Goal: Task Accomplishment & Management: Complete application form

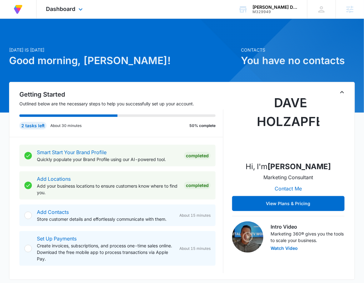
click at [60, 15] on div "Dashboard Apps Reputation Forms CRM Email Social Payments POS Content Ads Intel…" at bounding box center [65, 9] width 57 height 18
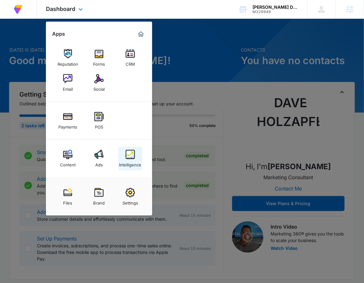
click at [129, 155] on img at bounding box center [130, 154] width 9 height 9
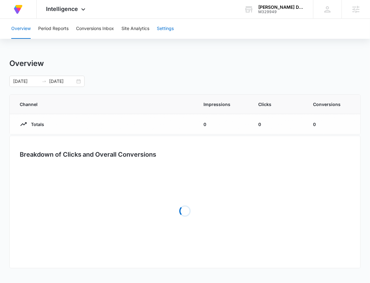
click at [166, 29] on button "Settings" at bounding box center [165, 29] width 17 height 20
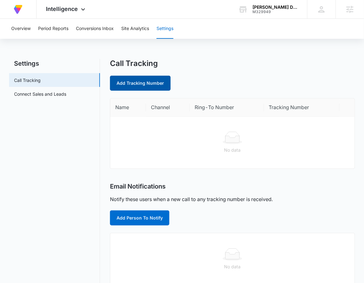
click at [145, 84] on link "Add Tracking Number" at bounding box center [140, 83] width 61 height 15
select select "by_area_code"
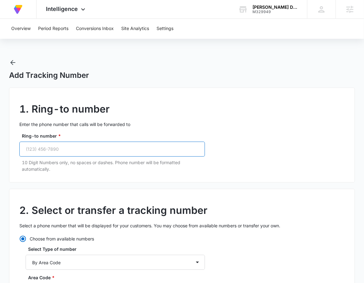
click at [95, 156] on input "Ring-to number *" at bounding box center [112, 149] width 186 height 15
paste input "(615) 354-6242"
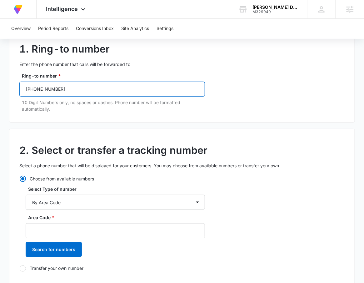
scroll to position [120, 0]
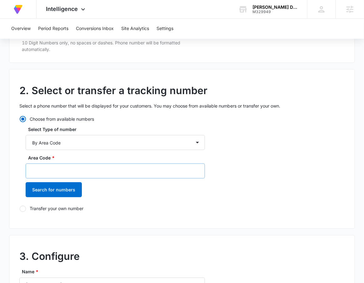
type input "(615) 354-6242"
click at [82, 165] on input "Area Code *" at bounding box center [116, 171] width 180 height 15
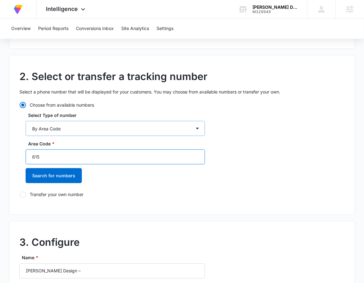
scroll to position [180, 0]
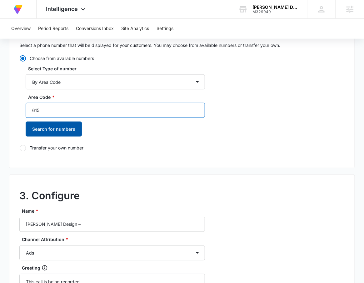
type input "615"
click at [55, 128] on button "Search for numbers" at bounding box center [54, 129] width 56 height 15
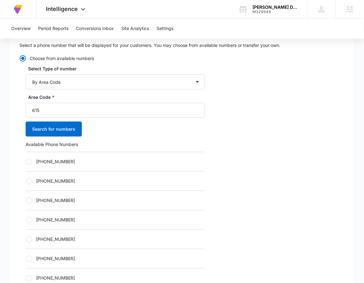
click at [74, 165] on div "[PHONE_NUMBER]" at bounding box center [116, 161] width 180 height 19
click at [89, 166] on div "[PHONE_NUMBER]" at bounding box center [116, 161] width 180 height 19
click at [85, 164] on label "[PHONE_NUMBER]" at bounding box center [116, 162] width 180 height 7
click at [26, 162] on input "[PHONE_NUMBER]" at bounding box center [26, 162] width 0 height 0
radio input "true"
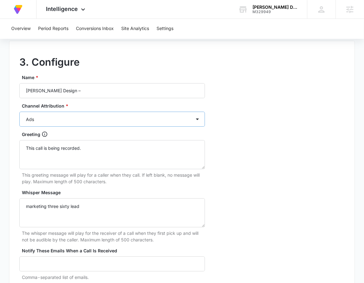
scroll to position [518, 0]
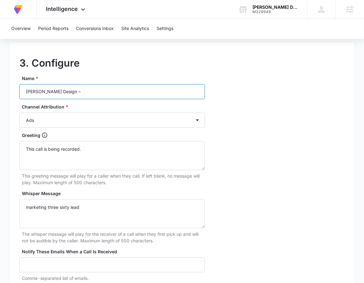
click at [78, 89] on input "Carl Tatz Design –" at bounding box center [112, 91] width 186 height 15
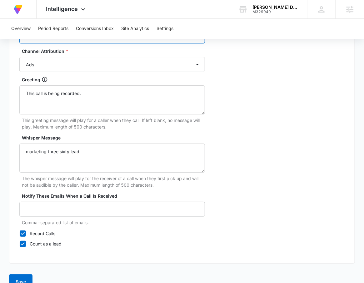
scroll to position [587, 0]
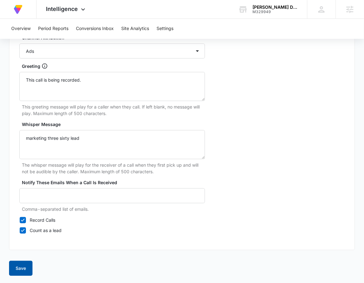
type input "[PERSON_NAME] Design – Ads"
click at [23, 262] on button "Save" at bounding box center [20, 268] width 23 height 15
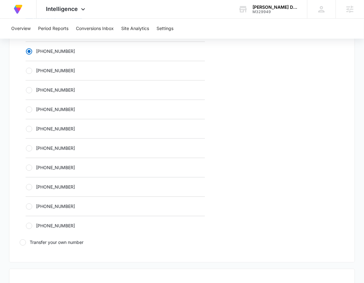
scroll to position [214, 0]
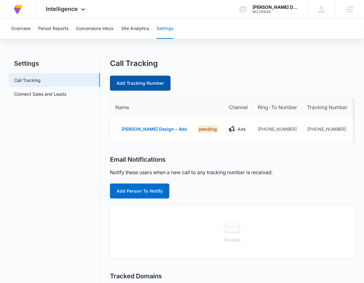
click at [138, 80] on link "Add Tracking Number" at bounding box center [140, 83] width 61 height 15
select select "by_area_code"
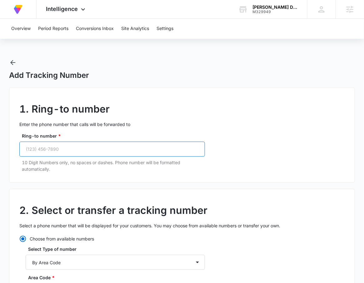
click at [77, 152] on input "Ring-to number *" at bounding box center [112, 149] width 186 height 15
paste input "(615) 354-6242"
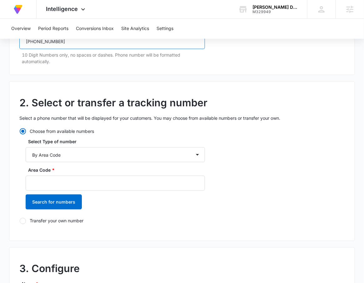
scroll to position [136, 0]
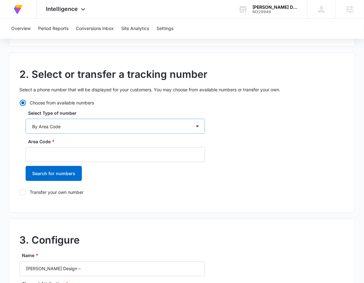
type input "(615) 354-6242"
click at [70, 126] on select "By City & State By State Only By Zip Code By Area Code Toll Free Numbers" at bounding box center [116, 126] width 180 height 15
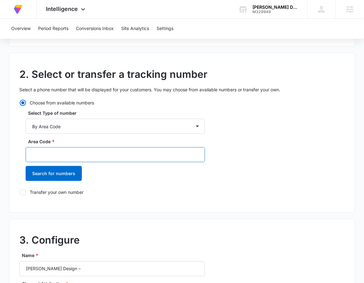
click at [172, 149] on input "Area Code *" at bounding box center [116, 154] width 180 height 15
type input "1"
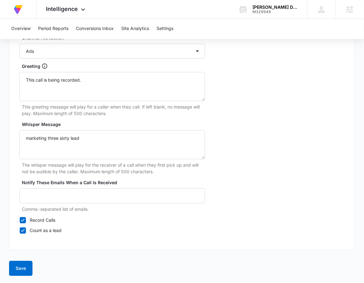
scroll to position [381, 0]
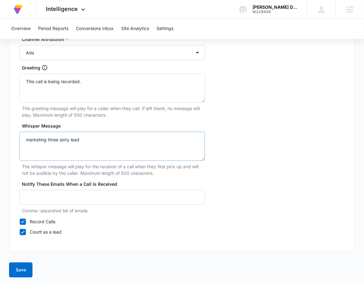
type input "615"
drag, startPoint x: 112, startPoint y: 145, endPoint x: 18, endPoint y: 135, distance: 94.3
click at [18, 135] on div "3. Configure Name * Carl Tatz Design – Channel Attribution * Ads Local Service …" at bounding box center [182, 113] width 346 height 278
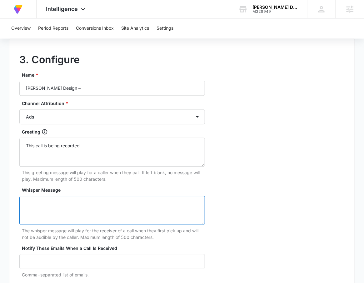
scroll to position [316, 0]
drag, startPoint x: 93, startPoint y: 79, endPoint x: 96, endPoint y: 90, distance: 11.3
click at [93, 80] on div "Name * Carl Tatz Design –" at bounding box center [112, 84] width 186 height 24
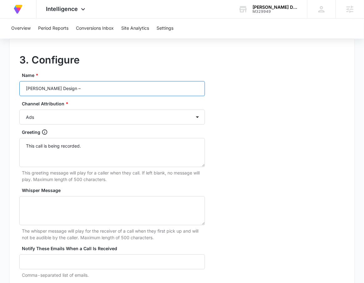
click at [96, 90] on input "Carl Tatz Design –" at bounding box center [112, 88] width 186 height 15
type input "[PERSON_NAME] Design – Content"
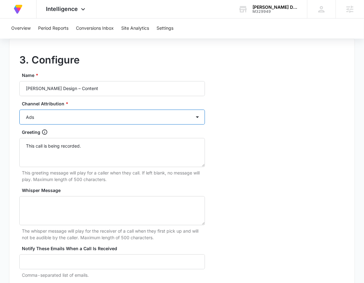
click at [83, 119] on select "Ads Local Service Ads Content Social Other" at bounding box center [112, 117] width 186 height 15
select select "CONTENT"
click at [19, 110] on select "Ads Local Service Ads Content Social Other" at bounding box center [112, 117] width 186 height 15
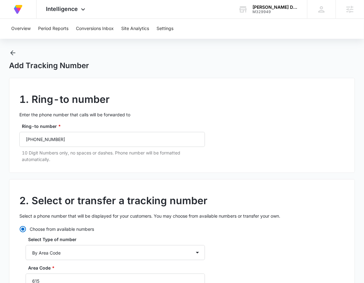
scroll to position [182, 0]
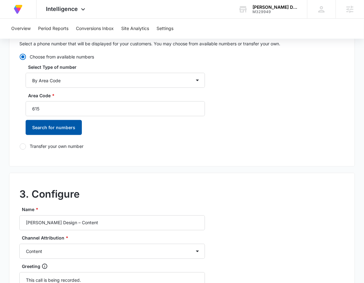
click at [58, 123] on button "Search for numbers" at bounding box center [54, 127] width 56 height 15
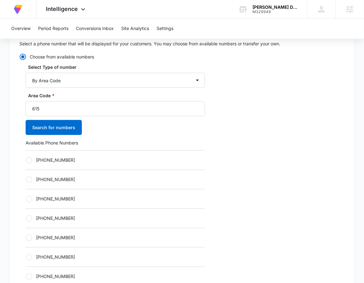
click at [63, 155] on div "[PHONE_NUMBER]" at bounding box center [116, 159] width 180 height 19
click at [63, 163] on label "[PHONE_NUMBER]" at bounding box center [116, 160] width 180 height 7
click at [26, 160] on input "[PHONE_NUMBER]" at bounding box center [26, 160] width 0 height 0
radio input "true"
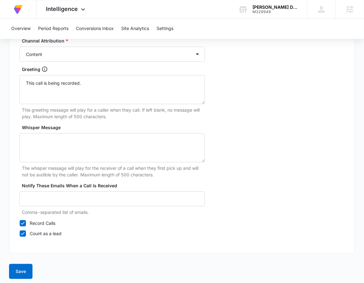
scroll to position [587, 0]
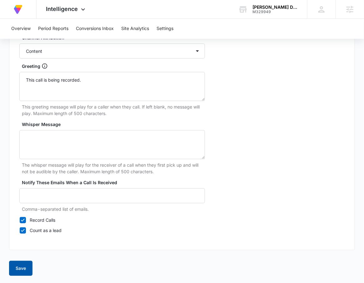
click at [26, 267] on button "Save" at bounding box center [20, 268] width 23 height 15
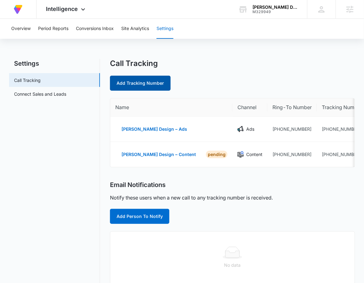
click at [165, 87] on link "Add Tracking Number" at bounding box center [140, 83] width 61 height 15
select select "by_area_code"
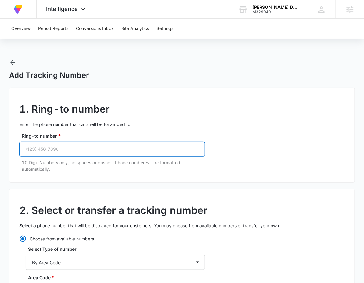
click at [53, 151] on input "Ring-to number *" at bounding box center [112, 149] width 186 height 15
paste input "(615) 354-6242"
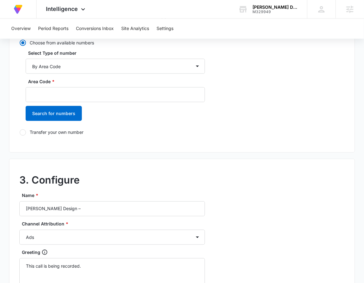
scroll to position [300, 0]
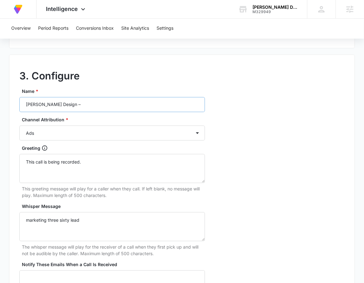
type input "(615) 354-6242"
click at [99, 110] on input "Carl Tatz Design –" at bounding box center [112, 104] width 186 height 15
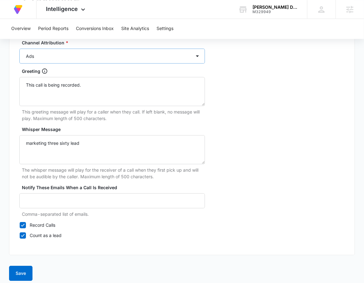
scroll to position [383, 0]
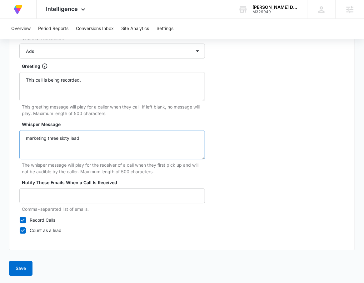
type input "[PERSON_NAME] Design – Social"
drag, startPoint x: 103, startPoint y: 137, endPoint x: -3, endPoint y: 134, distance: 105.4
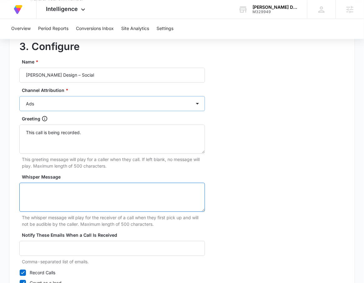
scroll to position [314, 0]
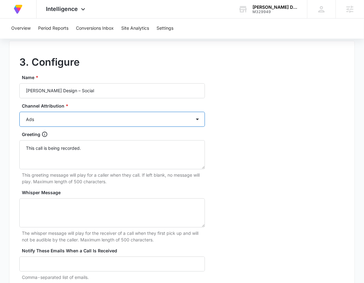
click at [64, 118] on select "Ads Local Service Ads Content Social Other" at bounding box center [112, 119] width 186 height 15
select select "SOCIAL"
click at [19, 112] on select "Ads Local Service Ads Content Social Other" at bounding box center [112, 119] width 186 height 15
click at [329, 139] on div "3. Configure Name * Carl Tatz Design – Social Channel Attribution * Ads Local S…" at bounding box center [182, 180] width 346 height 278
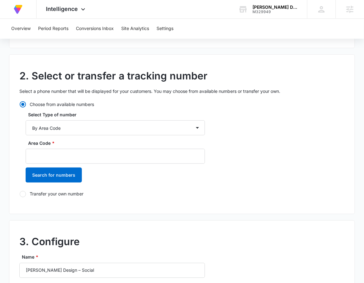
scroll to position [120, 0]
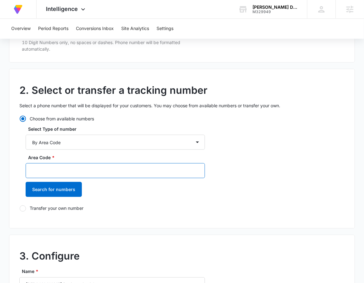
click at [62, 165] on input "Area Code *" at bounding box center [116, 170] width 180 height 15
type input "615"
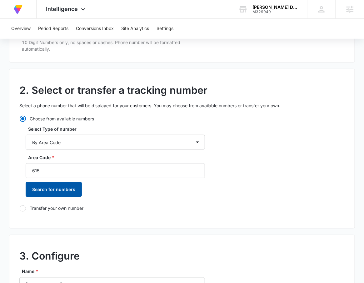
click at [76, 196] on button "Search for numbers" at bounding box center [54, 189] width 56 height 15
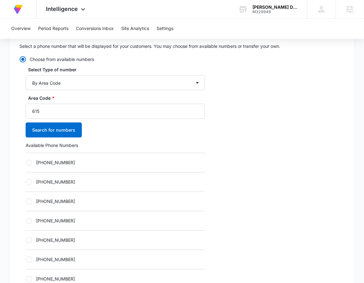
scroll to position [262, 0]
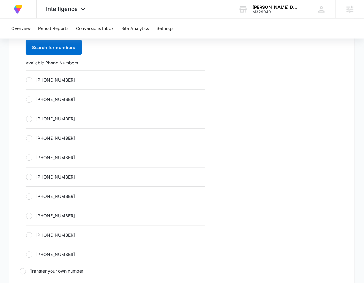
click at [49, 83] on div "[PHONE_NUMBER]" at bounding box center [116, 79] width 180 height 19
click at [50, 81] on label "[PHONE_NUMBER]" at bounding box center [116, 80] width 180 height 7
click at [26, 80] on input "[PHONE_NUMBER]" at bounding box center [26, 80] width 0 height 0
radio input "true"
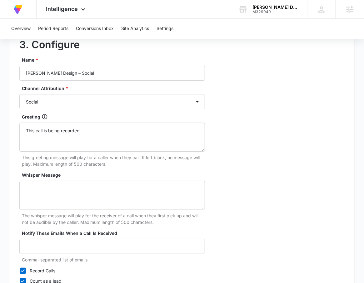
scroll to position [587, 0]
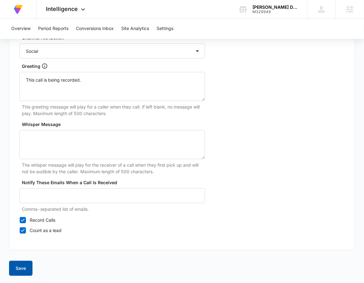
click at [27, 271] on button "Save" at bounding box center [20, 268] width 23 height 15
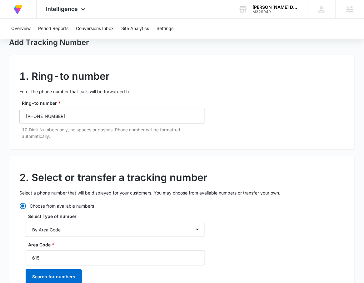
scroll to position [0, 0]
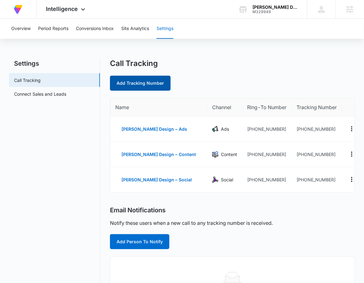
click at [160, 79] on link "Add Tracking Number" at bounding box center [140, 83] width 61 height 15
select select "by_area_code"
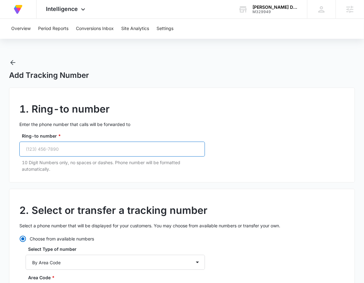
click at [76, 155] on input "Ring-to number *" at bounding box center [112, 149] width 186 height 15
click at [162, 155] on input "Ring-to number *" at bounding box center [112, 149] width 186 height 15
paste input "(615) 354-6242"
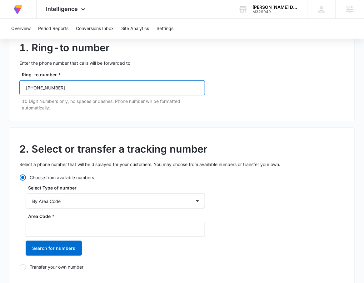
scroll to position [63, 0]
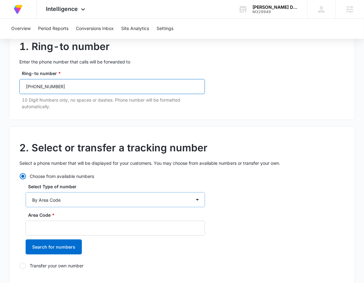
type input "(615) 354-6242"
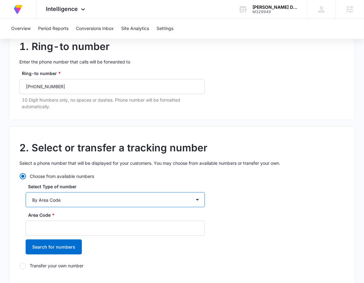
click at [73, 196] on select "By City & State By State Only By Zip Code By Area Code Toll Free Numbers" at bounding box center [116, 199] width 180 height 15
click at [26, 192] on select "By City & State By State Only By Zip Code By Area Code Toll Free Numbers" at bounding box center [116, 199] width 180 height 15
click at [251, 173] on div "2. Select or transfer a tracking number Select a phone number that will be disp…" at bounding box center [182, 206] width 346 height 160
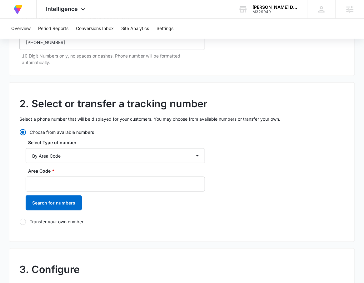
scroll to position [138, 0]
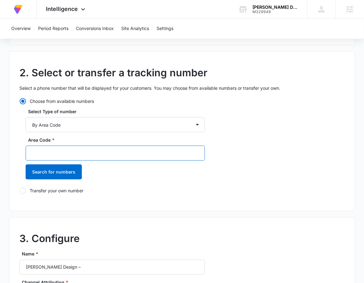
click at [104, 150] on input "Area Code *" at bounding box center [116, 153] width 180 height 15
type input "615"
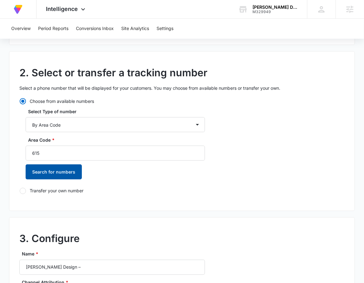
click at [66, 170] on button "Search for numbers" at bounding box center [54, 172] width 56 height 15
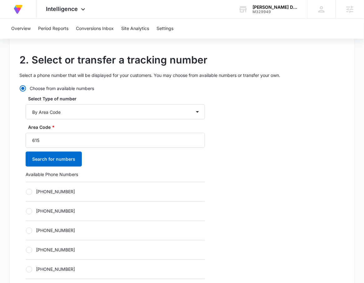
scroll to position [245, 0]
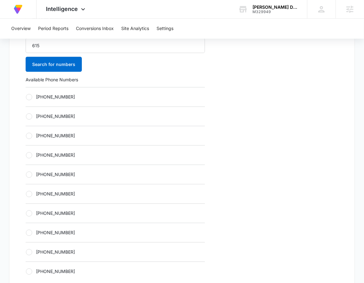
click at [85, 99] on div "[PHONE_NUMBER]" at bounding box center [116, 96] width 180 height 19
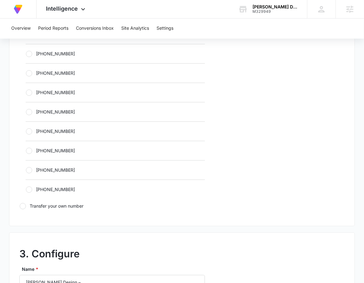
scroll to position [247, 0]
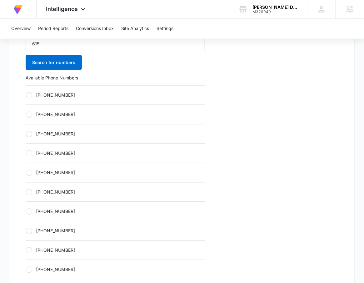
click at [83, 89] on div "[PHONE_NUMBER]" at bounding box center [116, 94] width 180 height 19
click at [59, 95] on label "[PHONE_NUMBER]" at bounding box center [116, 95] width 180 height 7
click at [26, 95] on input "[PHONE_NUMBER]" at bounding box center [26, 95] width 0 height 0
radio input "true"
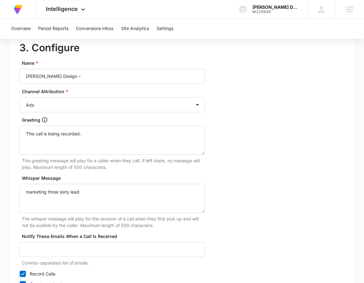
scroll to position [538, 0]
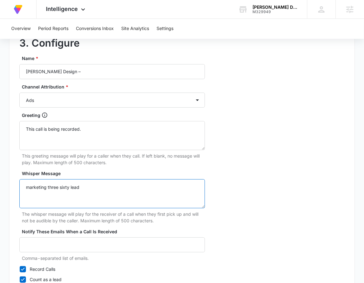
drag, startPoint x: 55, startPoint y: 186, endPoint x: 14, endPoint y: 182, distance: 41.1
click at [14, 182] on div "3. Configure Name * Carl Tatz Design – Channel Attribution * Ads Local Service …" at bounding box center [182, 161] width 346 height 278
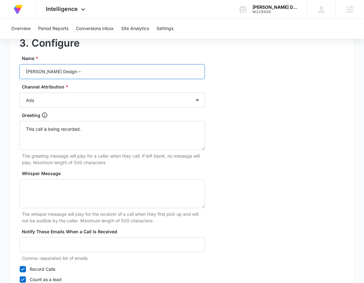
click at [101, 74] on input "Carl Tatz Design –" at bounding box center [112, 71] width 186 height 15
type input "[PERSON_NAME] Design – Other"
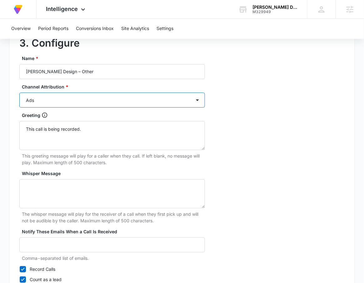
click at [115, 104] on select "Ads Local Service Ads Content Social Other" at bounding box center [112, 100] width 186 height 15
select select "OTHER"
click at [19, 93] on select "Ads Local Service Ads Content Social Other" at bounding box center [112, 100] width 186 height 15
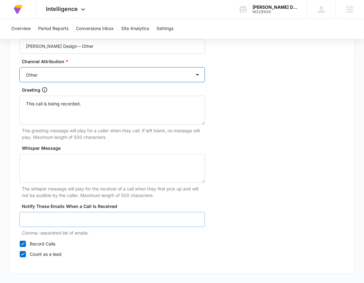
scroll to position [587, 0]
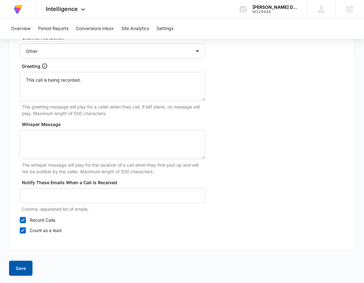
click at [18, 264] on button "Save" at bounding box center [20, 268] width 23 height 15
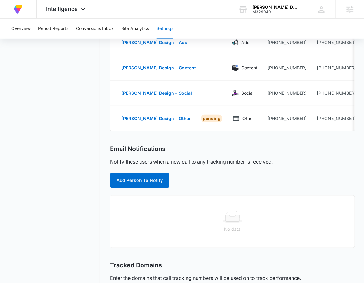
scroll to position [181, 0]
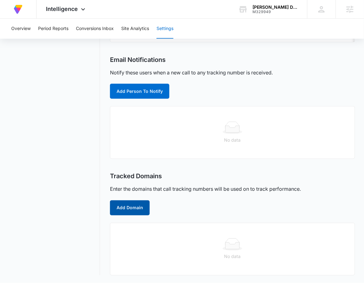
click at [135, 213] on button "Add Domain" at bounding box center [130, 207] width 40 height 15
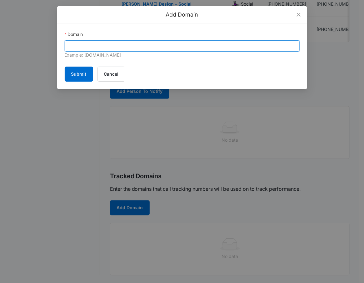
click at [165, 45] on input "Domain" at bounding box center [182, 45] width 235 height 11
paste input "[URL][DOMAIN_NAME]"
drag, startPoint x: 83, startPoint y: 48, endPoint x: 38, endPoint y: 48, distance: 44.4
click at [38, 48] on div "Add Domain Domain https://carltatzdesign.com/ Example: marketing360.com Submit …" at bounding box center [182, 141] width 364 height 283
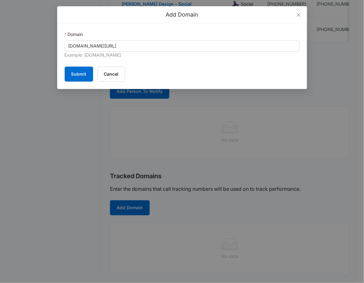
click at [145, 39] on div "Domain" at bounding box center [182, 35] width 235 height 9
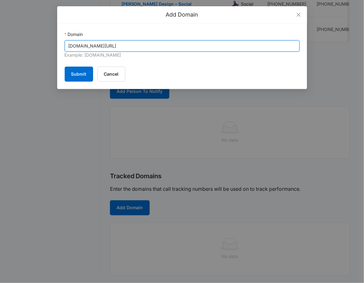
click at [139, 45] on input "carltatzdesign.com/" at bounding box center [182, 45] width 235 height 11
type input "[DOMAIN_NAME]"
click at [65, 67] on button "Submit" at bounding box center [79, 74] width 28 height 15
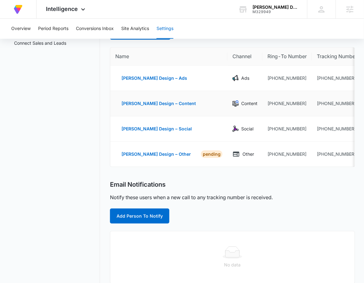
scroll to position [0, 0]
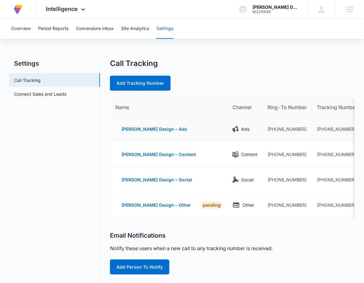
click at [338, 134] on td "[PHONE_NUMBER]" at bounding box center [337, 129] width 50 height 25
drag, startPoint x: 322, startPoint y: 131, endPoint x: 305, endPoint y: 131, distance: 17.5
click at [312, 131] on td "[PHONE_NUMBER]" at bounding box center [337, 129] width 50 height 25
copy td "6152368923"
click at [271, 13] on div "M329949" at bounding box center [276, 12] width 46 height 4
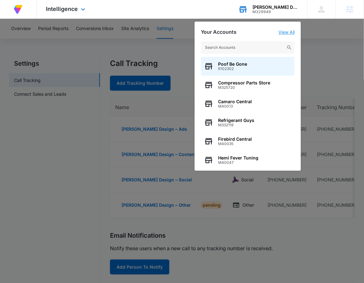
click at [288, 32] on link "View All" at bounding box center [287, 31] width 16 height 5
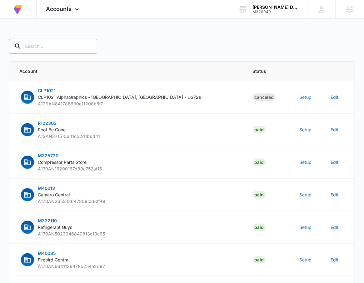
click at [33, 49] on input "text" at bounding box center [53, 46] width 88 height 15
type input "M329949"
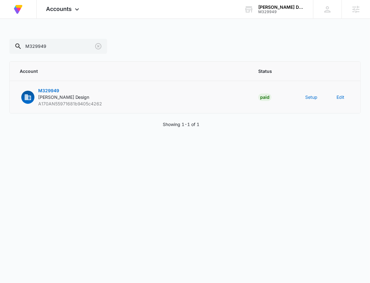
click at [308, 102] on td "Setup" at bounding box center [312, 97] width 31 height 33
click at [310, 99] on button "Setup" at bounding box center [311, 97] width 12 height 7
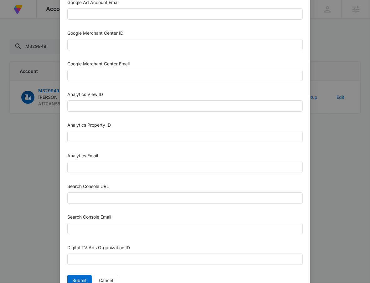
scroll to position [247, 0]
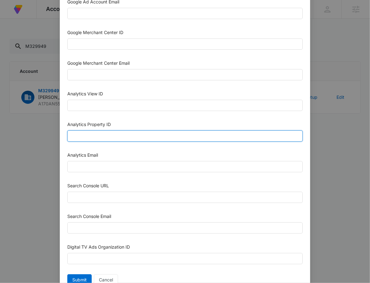
click at [117, 136] on input "Analytics Property ID" at bounding box center [184, 135] width 235 height 11
paste input "501436671"
type input "501436671"
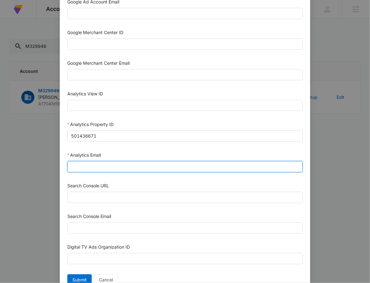
click at [93, 168] on input "Analytics Email" at bounding box center [184, 166] width 235 height 11
click at [112, 168] on input "[EMAIL_ADDRESS][DOMAIN_NAME]" at bounding box center [184, 166] width 235 height 11
type input "[EMAIL_ADDRESS][DOMAIN_NAME]"
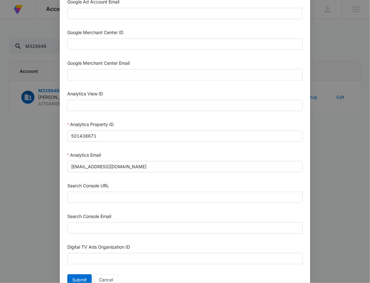
click at [147, 234] on div "Search Console Email" at bounding box center [184, 224] width 235 height 23
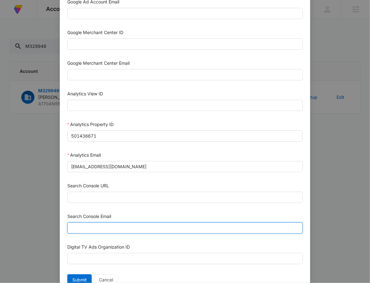
click at [147, 225] on input "Search Console Email" at bounding box center [184, 227] width 235 height 11
paste input "[EMAIL_ADDRESS][DOMAIN_NAME]"
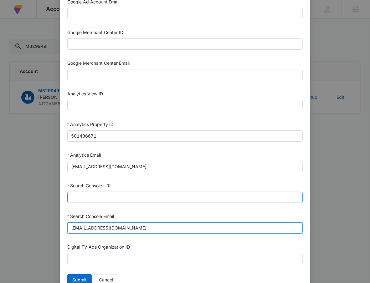
type input "[EMAIL_ADDRESS][DOMAIN_NAME]"
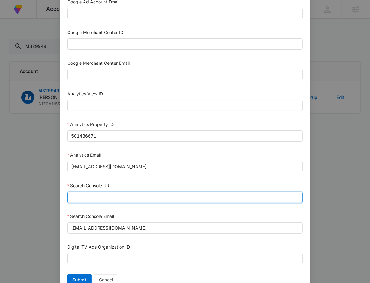
click at [149, 198] on input "Search Console URL" at bounding box center [184, 197] width 235 height 11
click at [127, 193] on input "Search Console URL" at bounding box center [184, 197] width 235 height 11
paste input "[URL][DOMAIN_NAME]"
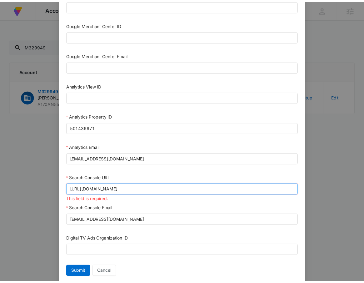
scroll to position [255, 0]
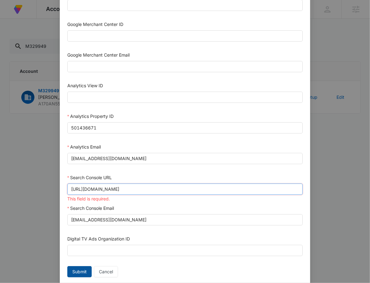
type input "[URL][DOMAIN_NAME]"
click at [80, 271] on span "Submit" at bounding box center [79, 271] width 14 height 7
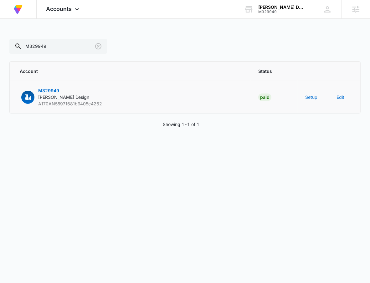
click at [74, 96] on p "M329949 [PERSON_NAME] Design A170AN55971681b9405c4262" at bounding box center [70, 97] width 64 height 20
click at [72, 9] on div "Accounts Apps Reputation Forms CRM Email Social Payments POS Content Ads Intell…" at bounding box center [63, 9] width 53 height 18
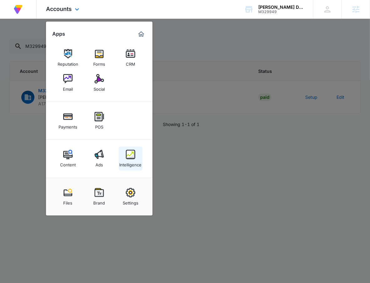
click at [129, 165] on div "Intelligence" at bounding box center [130, 163] width 22 height 8
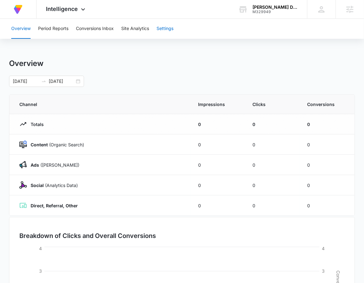
click at [167, 25] on button "Settings" at bounding box center [165, 29] width 17 height 20
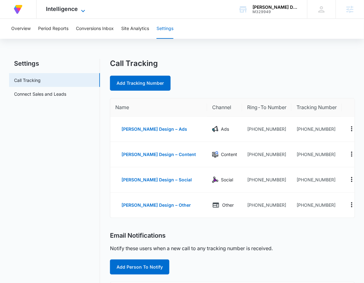
click at [73, 11] on span "Intelligence" at bounding box center [62, 9] width 32 height 7
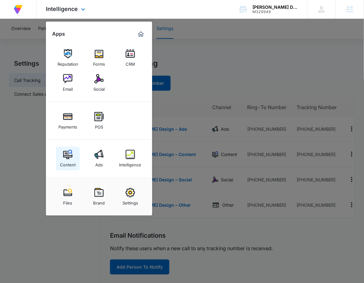
click at [75, 157] on link "Content" at bounding box center [68, 159] width 24 height 24
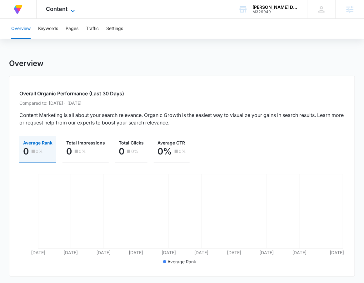
click at [70, 7] on icon at bounding box center [73, 11] width 8 height 8
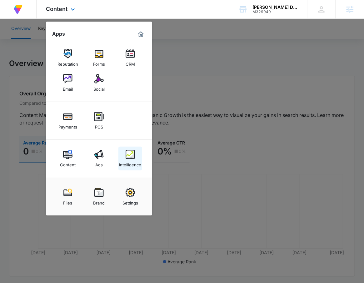
click at [119, 157] on link "Intelligence" at bounding box center [131, 159] width 24 height 24
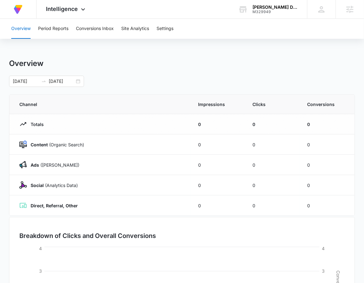
drag, startPoint x: 177, startPoint y: 20, endPoint x: 168, endPoint y: 28, distance: 12.4
click at [176, 20] on div "Overview Period Reports Conversions Inbox Site Analytics Settings" at bounding box center [182, 29] width 349 height 20
click at [166, 31] on button "Settings" at bounding box center [165, 29] width 17 height 20
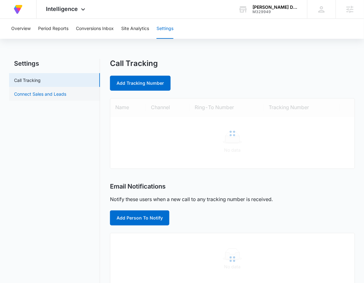
click at [47, 91] on link "Connect Sales and Leads" at bounding box center [40, 94] width 52 height 7
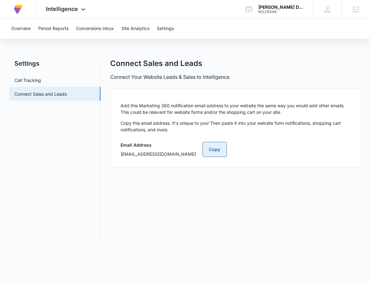
click at [227, 151] on button "Copy" at bounding box center [214, 149] width 24 height 15
click at [71, 10] on span "Intelligence" at bounding box center [62, 9] width 32 height 7
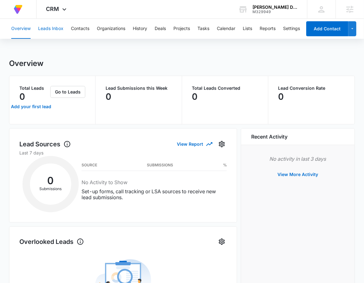
click at [45, 27] on button "Leads Inbox" at bounding box center [50, 29] width 25 height 20
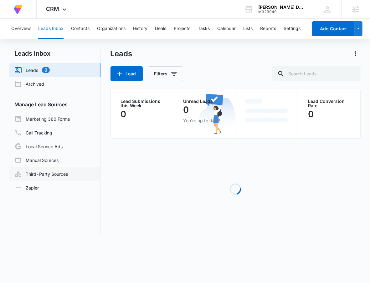
click at [47, 170] on link "Third-Party Sources" at bounding box center [40, 174] width 53 height 8
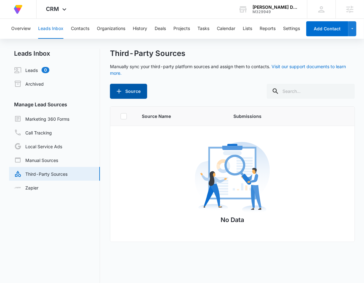
click at [119, 95] on button "Source" at bounding box center [128, 91] width 37 height 15
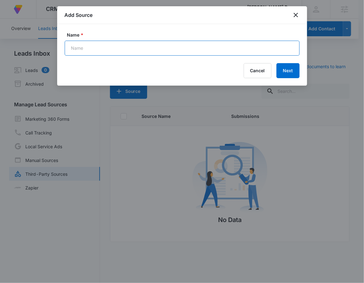
click at [137, 49] on input "Name *" at bounding box center [182, 48] width 235 height 15
type input "WPForms - Contact"
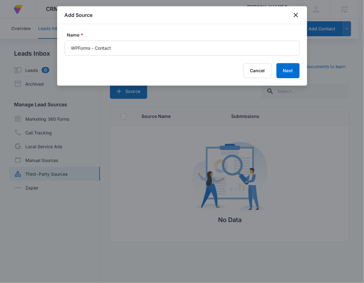
click at [287, 82] on div "Name * WPForms - Contact Cancel Next" at bounding box center [182, 55] width 250 height 62
click at [288, 70] on button "Next" at bounding box center [288, 70] width 23 height 15
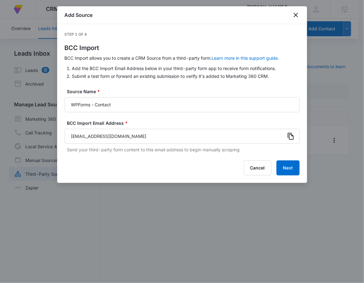
click at [292, 135] on icon at bounding box center [291, 136] width 6 height 7
click at [296, 166] on button "Next" at bounding box center [288, 167] width 23 height 15
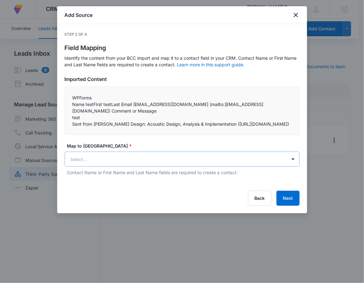
click at [154, 153] on body "At Volusion, we work hard to foster a great work environment where everyone fee…" at bounding box center [182, 145] width 364 height 291
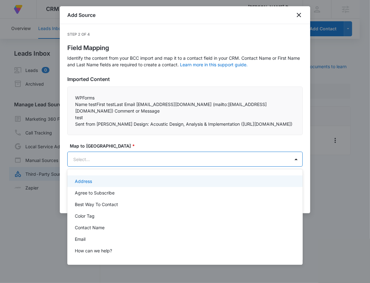
type input "B"
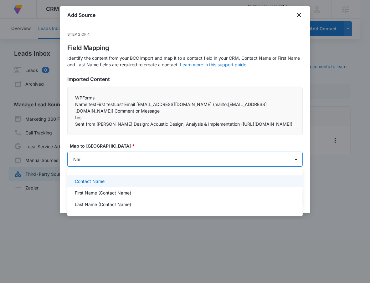
type input "Name"
click at [91, 180] on p "Contact Name" at bounding box center [90, 181] width 30 height 7
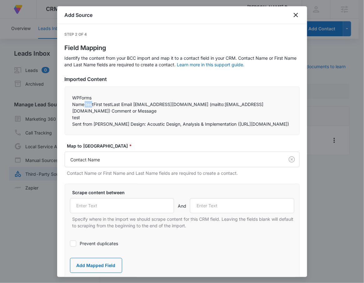
drag, startPoint x: 74, startPoint y: 104, endPoint x: 85, endPoint y: 105, distance: 11.9
click at [85, 105] on p "Name testFirst testLast Email testemail@madwire.com (mailto:testemail@madwire.c…" at bounding box center [183, 107] width 220 height 13
copy p "Name"
click at [100, 206] on input "text" at bounding box center [122, 205] width 104 height 15
paste input "Name"
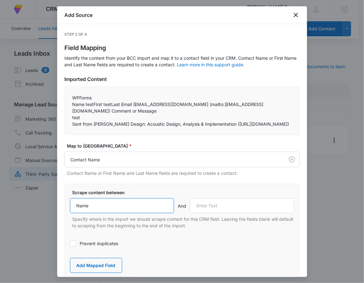
type input "Name"
drag, startPoint x: 133, startPoint y: 104, endPoint x: 121, endPoint y: 105, distance: 11.9
click at [121, 105] on p "Name testFirst testLast Email testemail@madwire.com (mailto:testemail@madwire.c…" at bounding box center [183, 107] width 220 height 13
copy p "Email"
drag, startPoint x: 237, startPoint y: 197, endPoint x: 242, endPoint y: 204, distance: 8.2
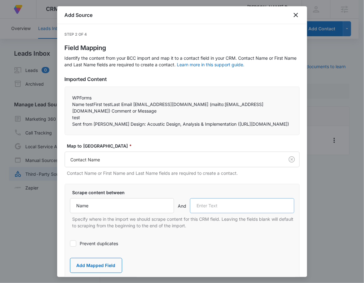
click at [239, 199] on div "Scrape content between Name And Specify where in the import we should scrape co…" at bounding box center [182, 209] width 225 height 40
click at [243, 205] on input "text" at bounding box center [242, 205] width 104 height 15
paste input "Email"
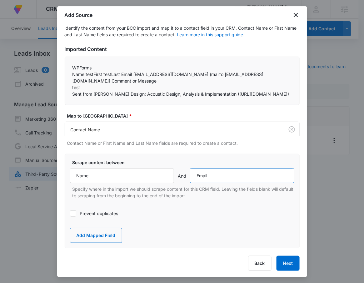
scroll to position [31, 0]
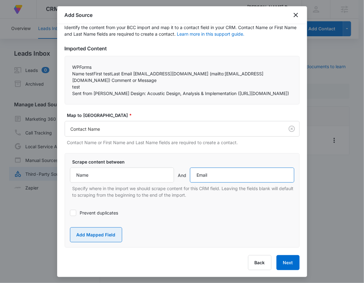
type input "Email"
click at [92, 235] on button "Add Mapped Field" at bounding box center [96, 234] width 52 height 15
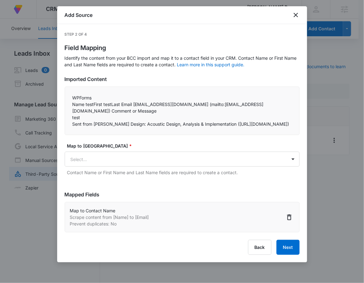
scroll to position [0, 0]
click at [95, 162] on body "At Volusion, we work hard to foster a great work environment where everyone fee…" at bounding box center [182, 145] width 364 height 291
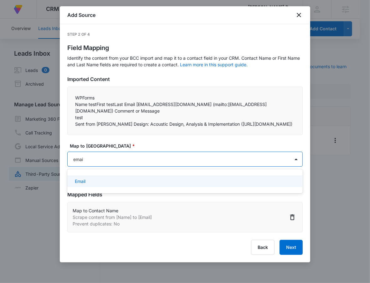
type input "email"
click at [85, 179] on p "Email" at bounding box center [80, 181] width 11 height 7
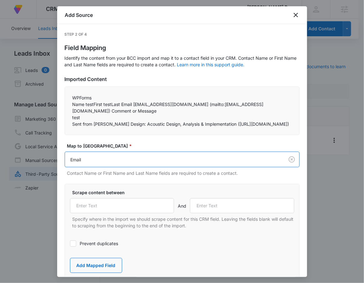
click at [103, 240] on label "Prevent duplicates" at bounding box center [182, 243] width 225 height 7
click at [70, 244] on input "Prevent duplicates" at bounding box center [70, 244] width 0 height 0
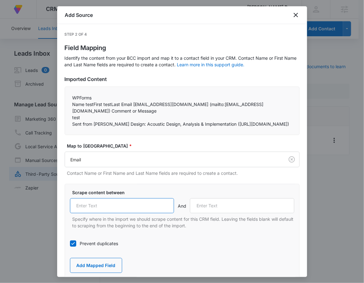
click at [104, 210] on input "text" at bounding box center [122, 205] width 104 height 15
paste input "Email"
type input "Email"
drag, startPoint x: 185, startPoint y: 104, endPoint x: 201, endPoint y: 106, distance: 16.1
click at [201, 106] on p "Name testFirst testLast Email testemail@madwire.com (mailto:testemail@madwire.c…" at bounding box center [183, 107] width 220 height 13
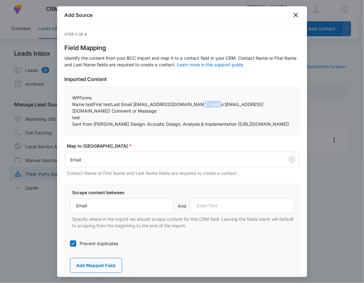
copy p "(mailto:t"
click at [215, 206] on input "text" at bounding box center [242, 205] width 104 height 15
paste input "(mailto:t"
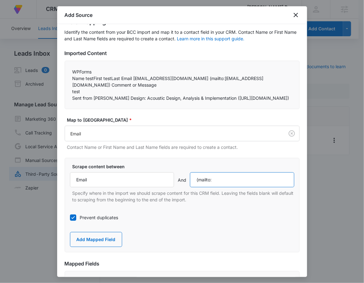
scroll to position [35, 0]
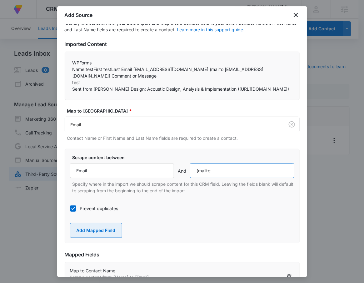
type input "(mailto:"
click at [102, 228] on button "Add Mapped Field" at bounding box center [96, 230] width 52 height 15
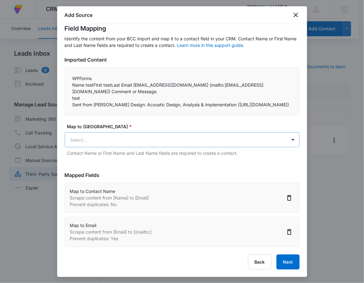
scroll to position [19, 0]
click at [111, 145] on body "At Volusion, we work hard to foster a great work environment where everyone fee…" at bounding box center [182, 145] width 364 height 291
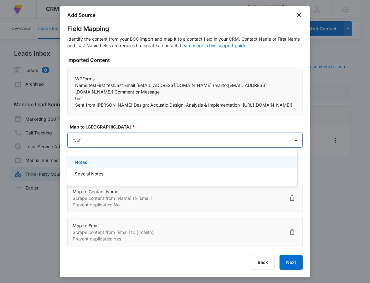
type input "Note"
click at [93, 157] on div "Notes" at bounding box center [182, 162] width 230 height 12
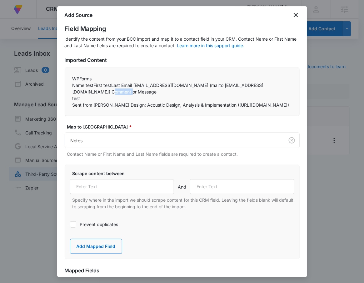
drag, startPoint x: 69, startPoint y: 90, endPoint x: 92, endPoint y: 91, distance: 22.2
click at [92, 91] on div "WPForms Name testFirst testLast Email testemail@madwire.com (mailto:testemail@m…" at bounding box center [182, 92] width 235 height 48
copy p "Message"
click at [89, 182] on input "text" at bounding box center [122, 186] width 104 height 15
paste input "Message"
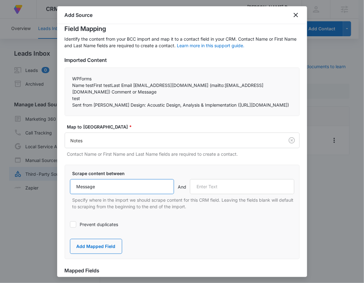
type input "Message"
drag, startPoint x: 72, startPoint y: 105, endPoint x: 92, endPoint y: 106, distance: 19.4
click at [92, 106] on p "Sent from Carl Tatz Design: Acoustic Design, Analysis & Implementation (https:/…" at bounding box center [183, 105] width 220 height 7
copy p "Sent from"
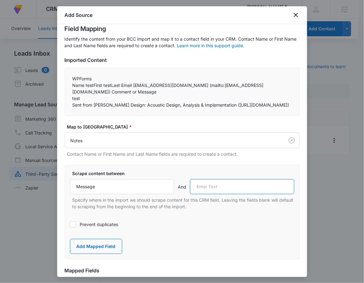
click at [231, 183] on input "text" at bounding box center [242, 186] width 104 height 15
paste input "Sent from"
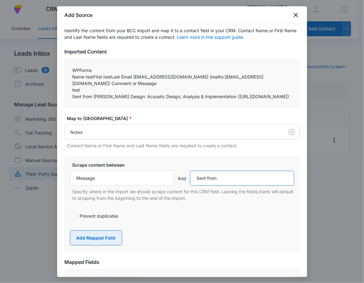
scroll to position [28, 0]
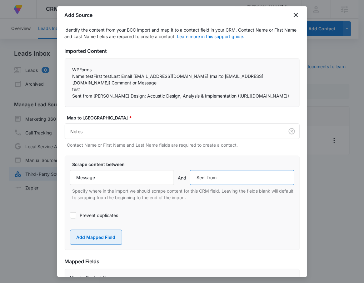
type input "Sent from"
click at [105, 233] on button "Add Mapped Field" at bounding box center [96, 237] width 52 height 15
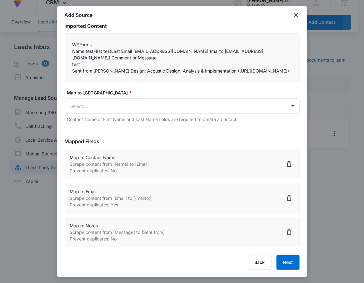
scroll to position [8, 0]
click at [282, 258] on button "Next" at bounding box center [288, 262] width 23 height 15
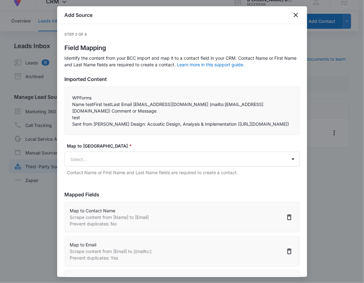
select select "77"
select select "185"
select select "300"
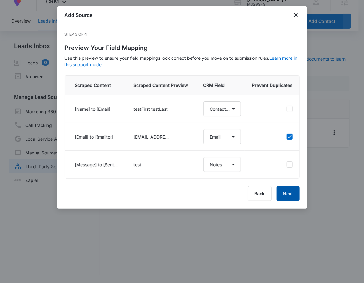
click at [287, 200] on button "Next" at bounding box center [288, 193] width 23 height 15
select select "77"
select select "185"
select select "300"
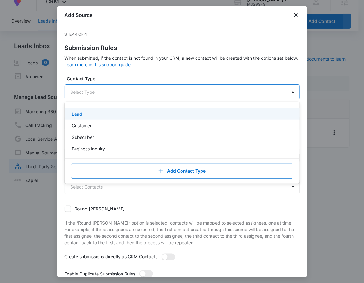
click at [204, 92] on div at bounding box center [175, 92] width 208 height 8
click at [126, 117] on div "Lead" at bounding box center [182, 114] width 235 height 12
click at [154, 89] on div at bounding box center [184, 93] width 189 height 8
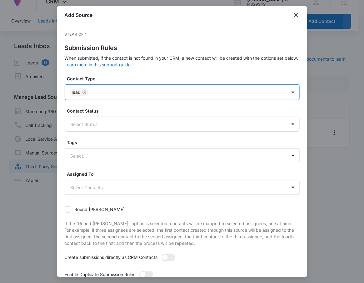
click at [135, 91] on div at bounding box center [184, 93] width 189 height 8
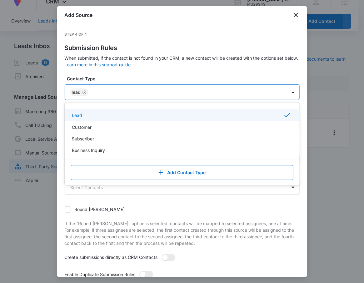
click at [83, 93] on icon "Remove Lead" at bounding box center [84, 92] width 4 height 5
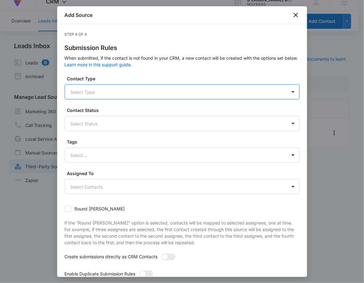
click at [96, 91] on div at bounding box center [175, 92] width 208 height 8
click at [96, 89] on div at bounding box center [175, 92] width 208 height 8
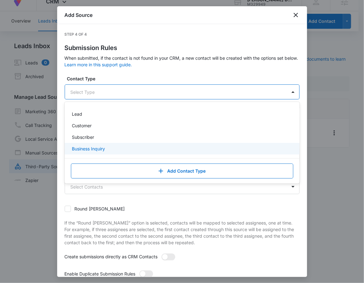
click at [90, 149] on p "Business Inquiry" at bounding box center [88, 148] width 33 height 7
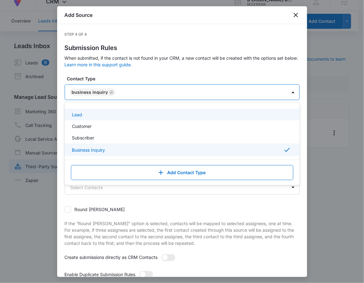
click at [110, 92] on icon "Remove Business Inquiry" at bounding box center [111, 92] width 4 height 5
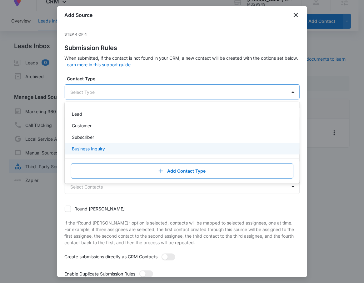
click at [89, 147] on p "Business Inquiry" at bounding box center [88, 148] width 33 height 7
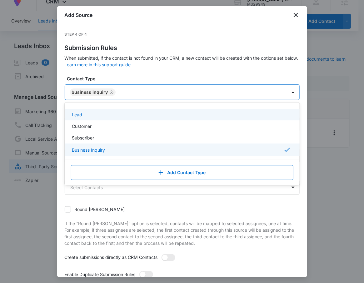
click at [153, 83] on div "Contact Type option Business Inquiry, selected. Lead, 1 of 4. 4 results availab…" at bounding box center [182, 87] width 235 height 25
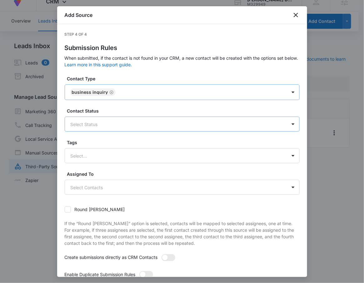
click at [138, 119] on div "Select Status" at bounding box center [176, 124] width 222 height 14
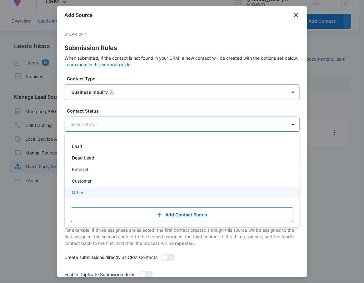
click at [109, 191] on div "Other" at bounding box center [181, 192] width 219 height 7
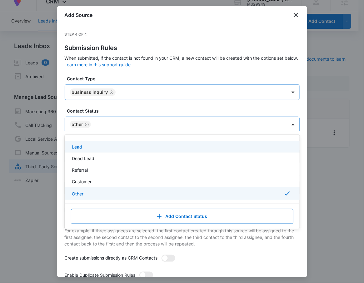
click at [152, 112] on label "Contact Status" at bounding box center [184, 111] width 235 height 7
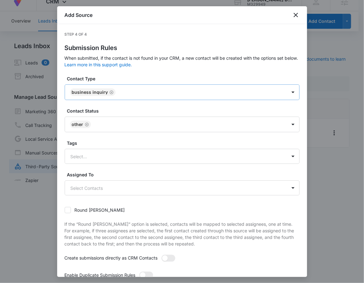
scroll to position [39, 0]
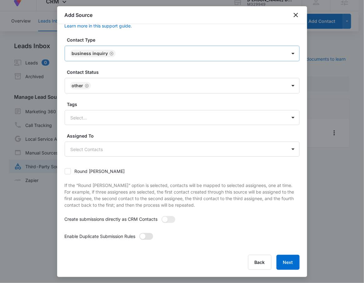
click at [146, 233] on span at bounding box center [146, 236] width 14 height 7
click at [144, 233] on input "checkbox" at bounding box center [141, 235] width 4 height 4
checkbox input "true"
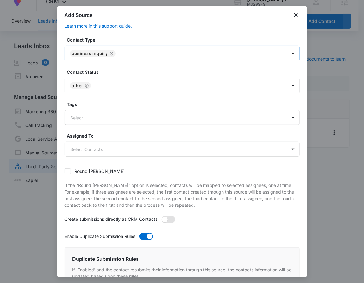
click at [171, 219] on span at bounding box center [169, 219] width 14 height 7
click at [166, 219] on input "checkbox" at bounding box center [163, 218] width 4 height 4
checkbox input "true"
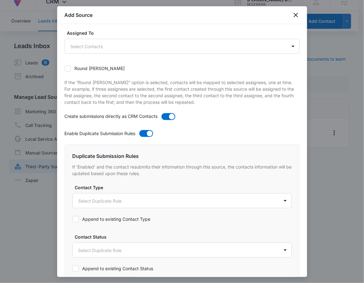
scroll to position [227, 0]
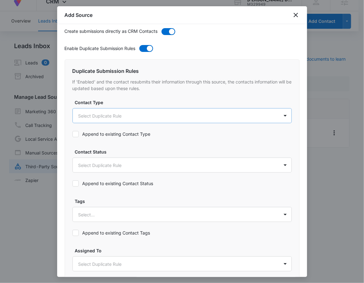
click at [133, 114] on body "At Volusion, we work hard to foster a great work environment where everyone fee…" at bounding box center [182, 137] width 364 height 291
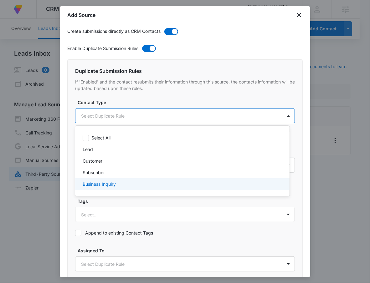
click at [125, 183] on div "Business Inquiry" at bounding box center [182, 184] width 198 height 7
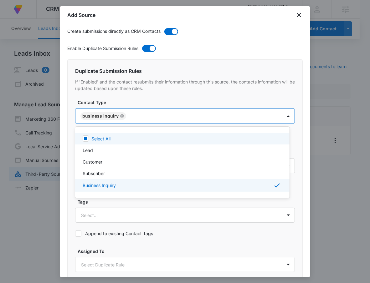
click at [166, 103] on div at bounding box center [185, 141] width 370 height 283
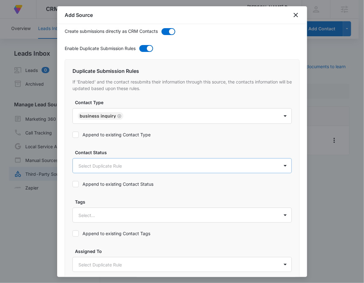
click at [146, 162] on body "At Volusion, we work hard to foster a great work environment where everyone fee…" at bounding box center [182, 145] width 364 height 291
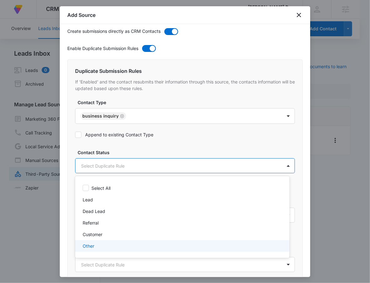
click at [115, 246] on div "Other" at bounding box center [182, 246] width 198 height 7
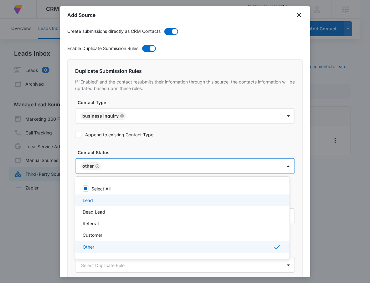
click at [107, 133] on div at bounding box center [185, 141] width 370 height 283
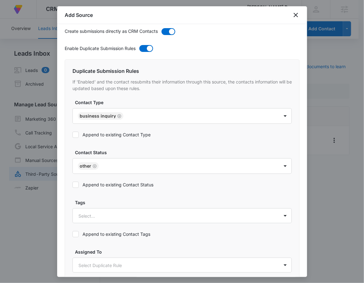
click at [87, 136] on label "Append to existing Contact Type" at bounding box center [112, 134] width 78 height 7
click at [73, 135] on input "Append to existing Contact Type" at bounding box center [73, 135] width 0 height 0
click at [75, 190] on div "Append to existing Contact Status" at bounding box center [113, 185] width 81 height 14
click at [75, 183] on icon at bounding box center [76, 185] width 6 height 6
click at [73, 185] on input "Append to existing Contact Status" at bounding box center [73, 185] width 0 height 0
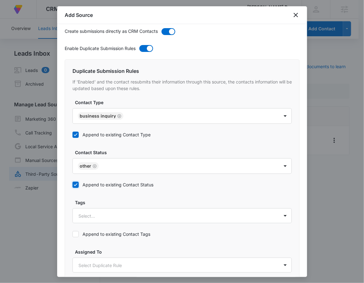
scroll to position [327, 0]
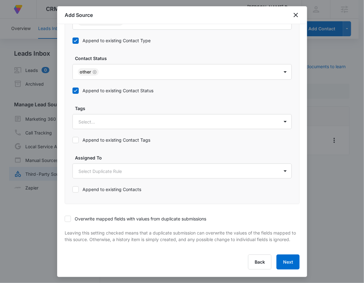
click at [77, 216] on label "Overwrite mapped fields with values from duplicate submissions" at bounding box center [136, 219] width 142 height 7
click at [65, 219] on input "Overwrite mapped fields with values from duplicate submissions" at bounding box center [65, 219] width 0 height 0
click at [288, 258] on button "Next" at bounding box center [288, 262] width 23 height 15
